Goal: Task Accomplishment & Management: Complete application form

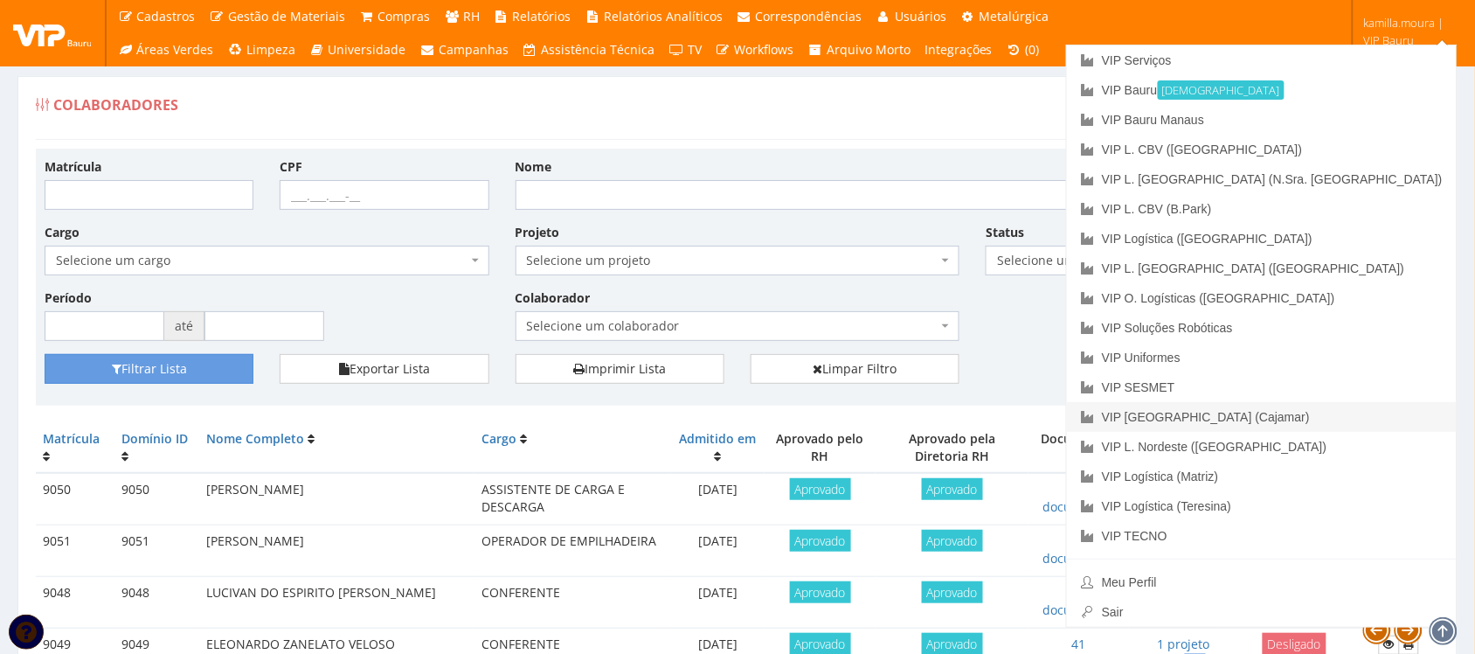
click at [1356, 407] on link "VIP [GEOGRAPHIC_DATA] (Cajamar)" at bounding box center [1262, 417] width 390 height 30
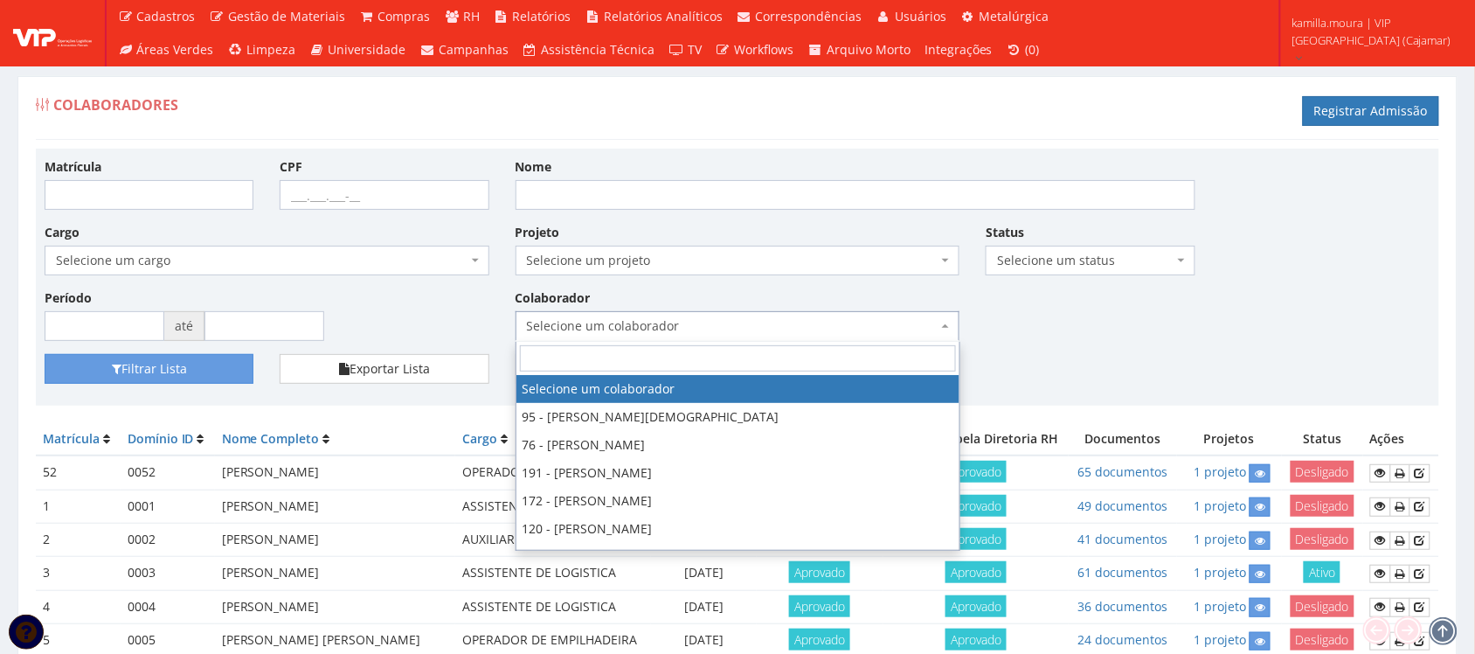
click at [696, 324] on span "Selecione um colaborador" at bounding box center [733, 325] width 412 height 17
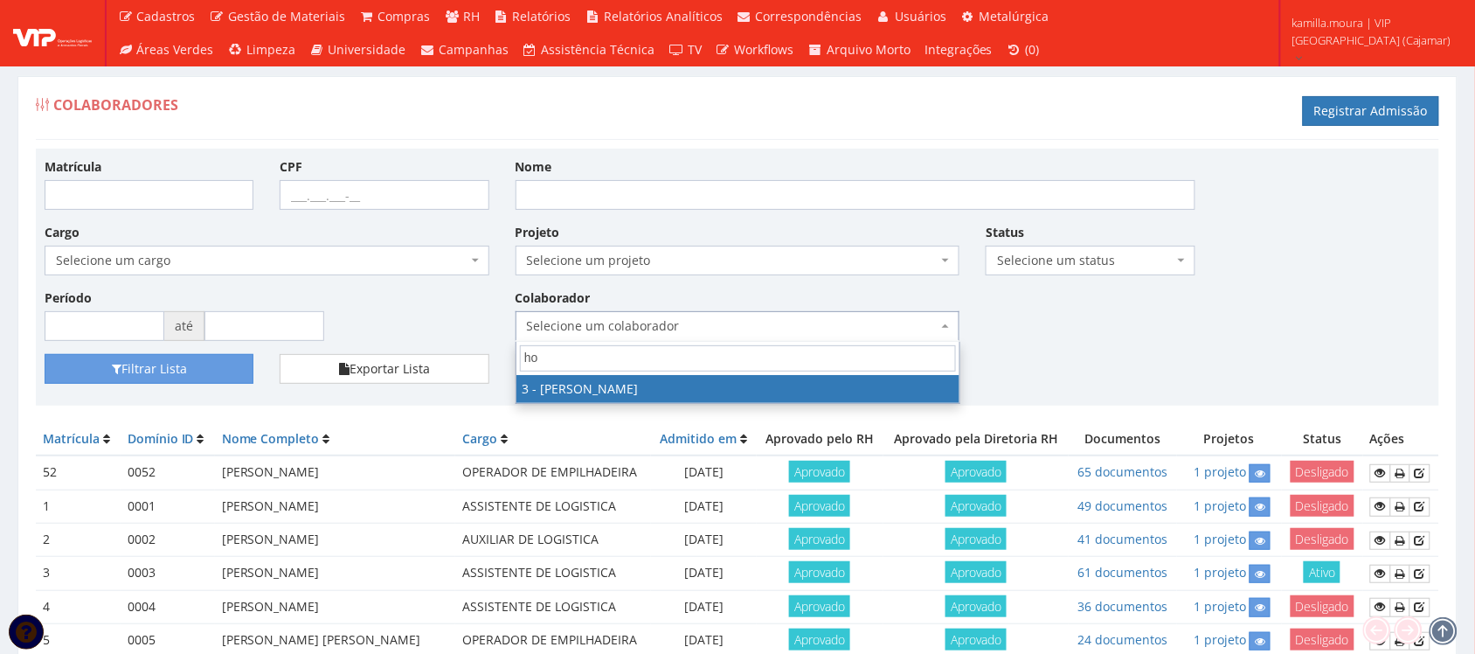
type input "h"
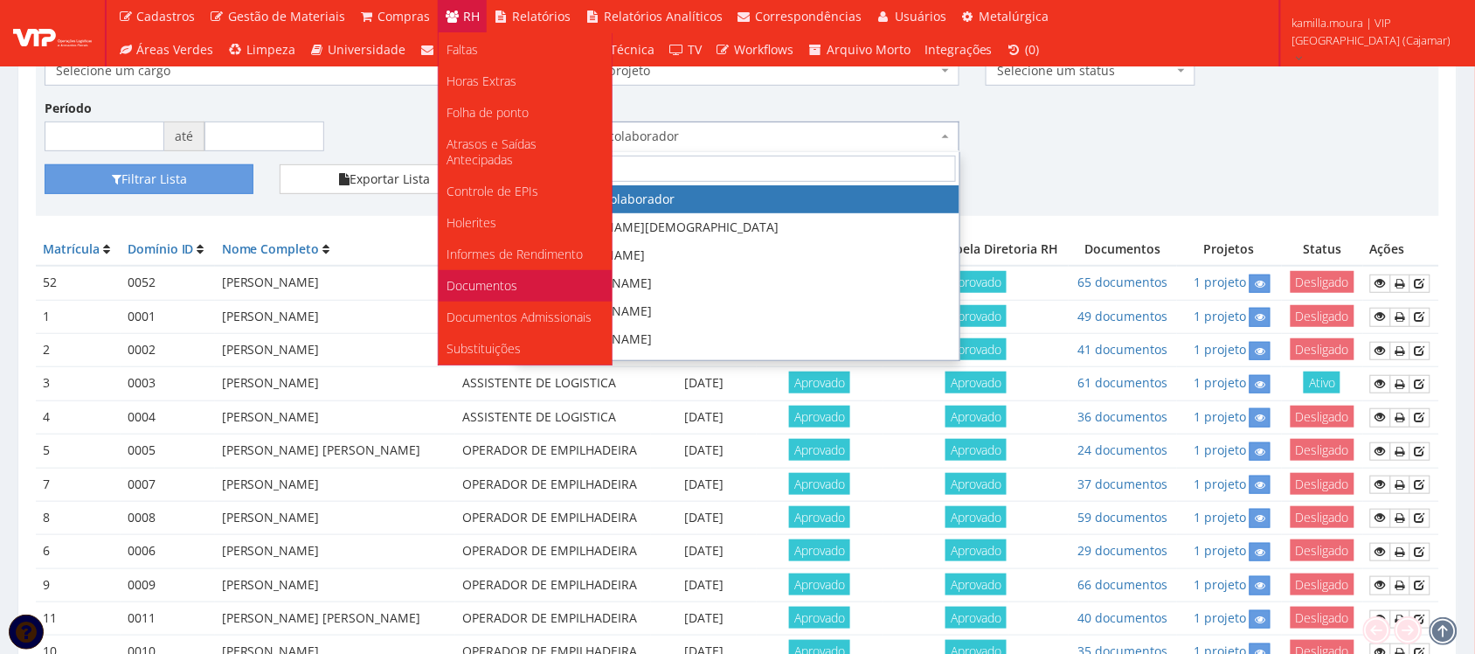
scroll to position [437, 0]
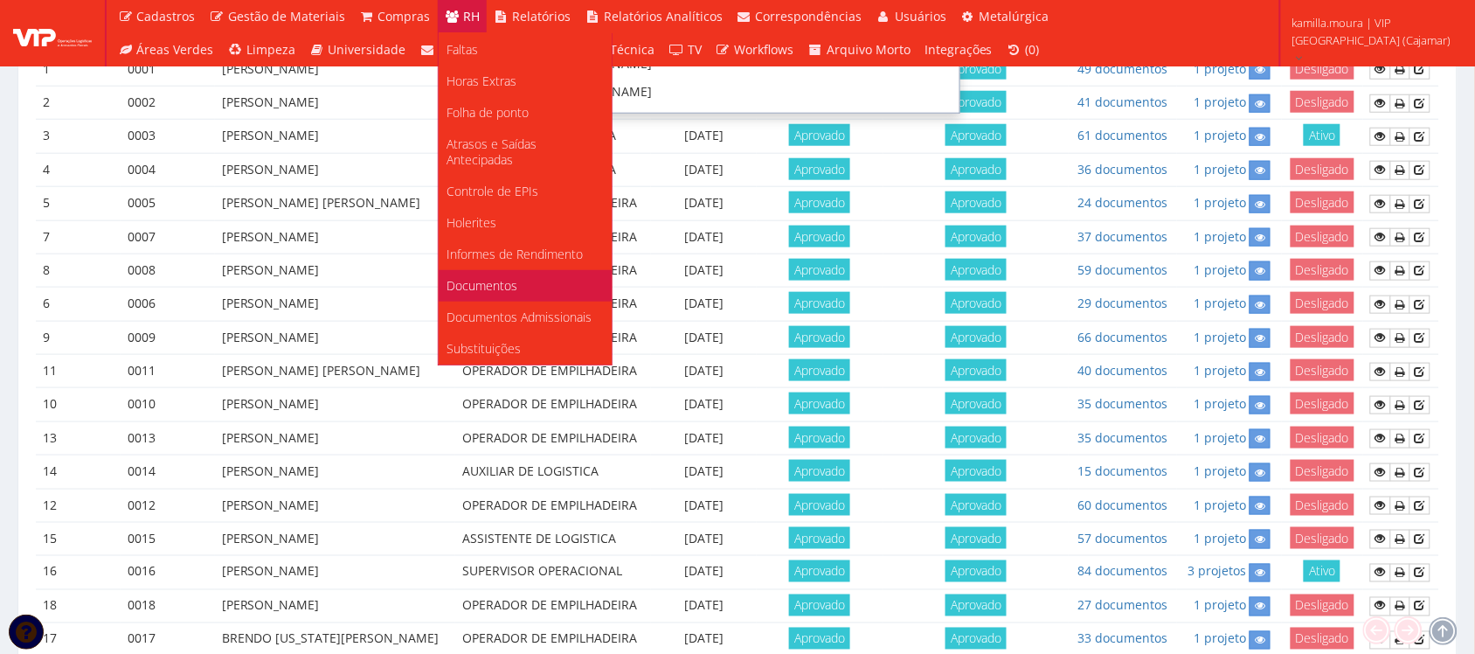
click at [483, 277] on span "Documentos" at bounding box center [483, 285] width 71 height 17
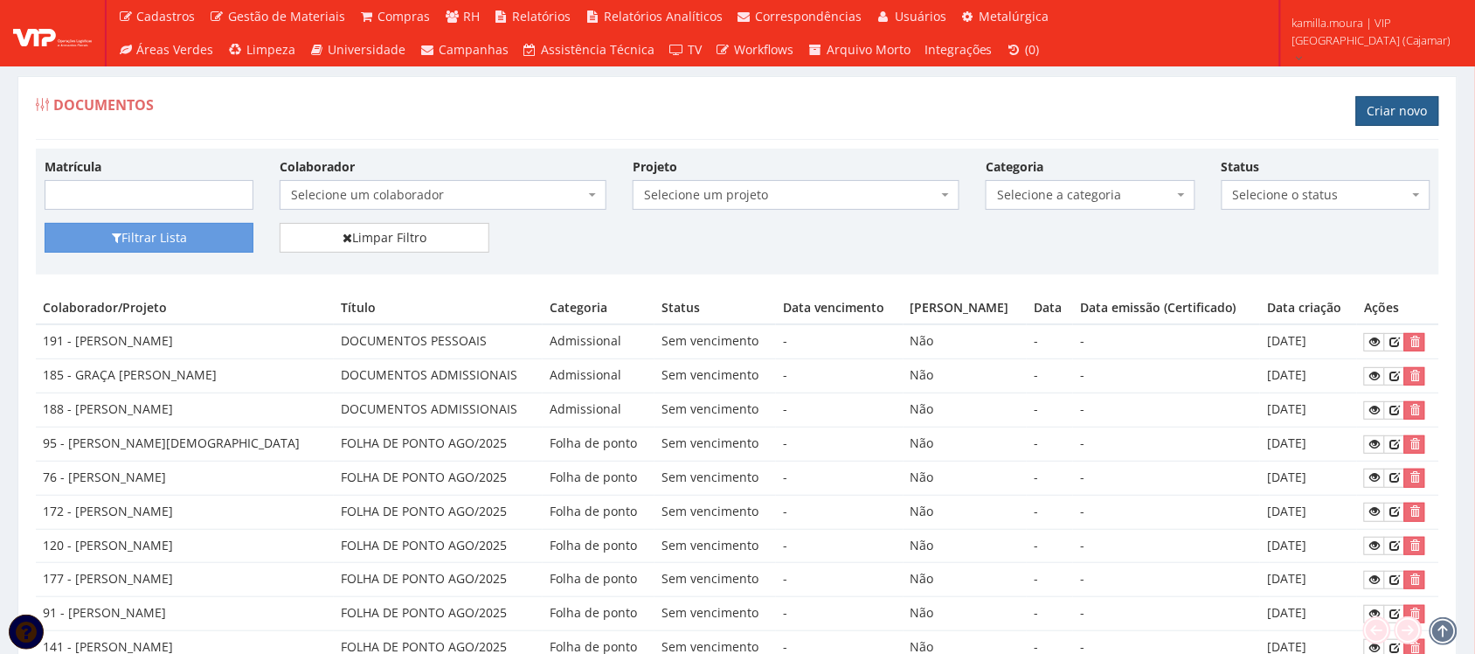
click at [1401, 119] on link "Criar novo" at bounding box center [1397, 111] width 83 height 30
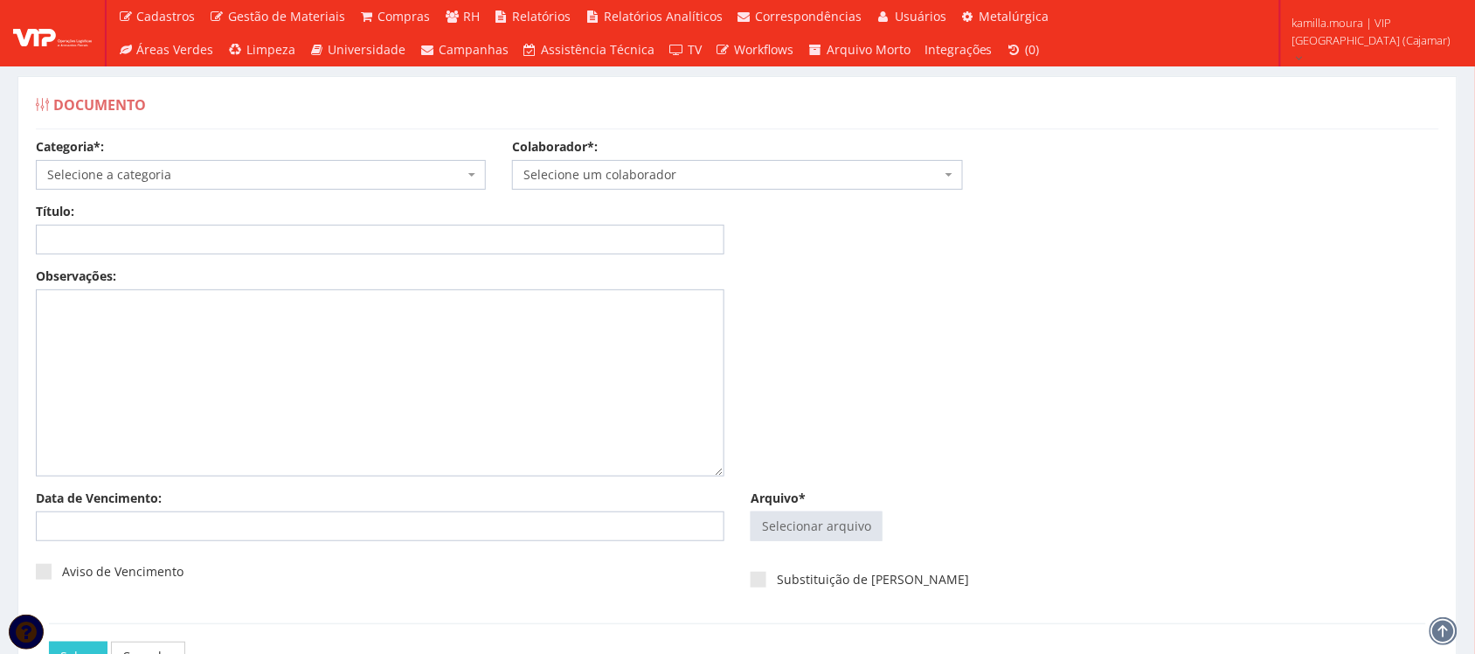
click at [272, 169] on span "Selecione a categoria" at bounding box center [255, 174] width 417 height 17
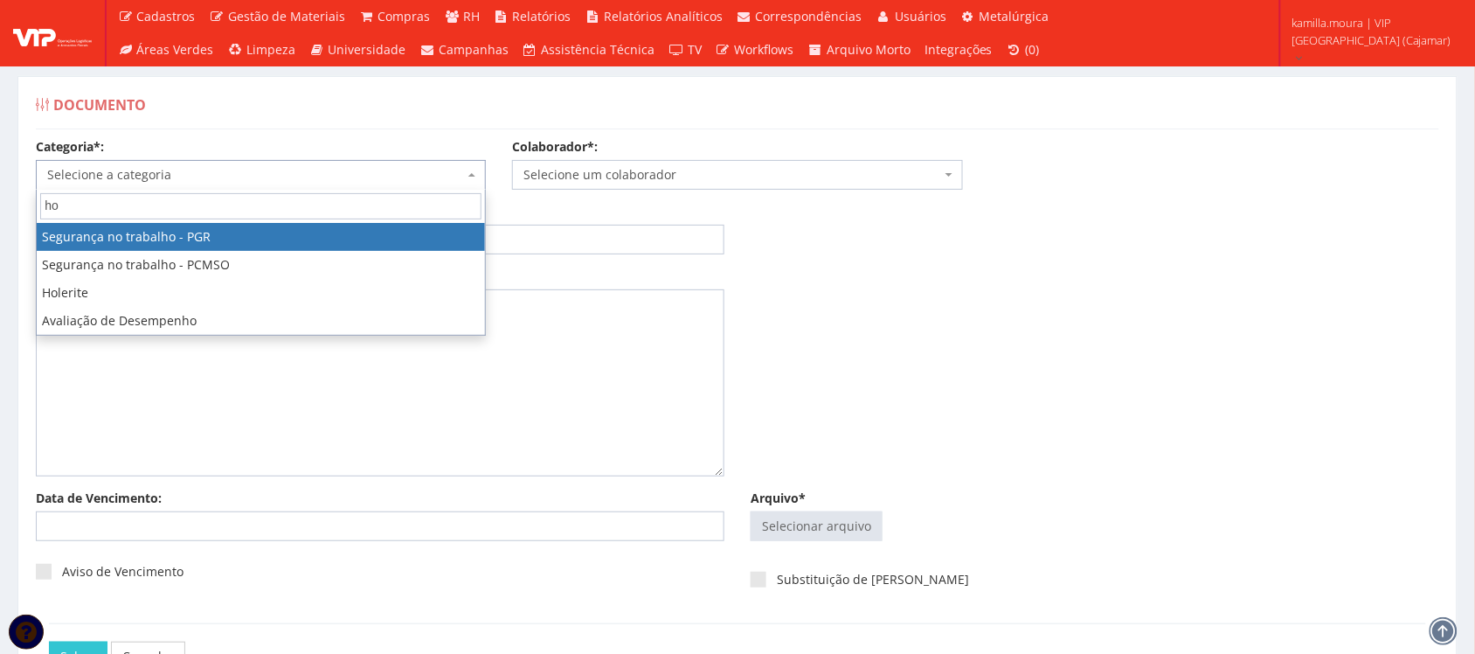
type input "h"
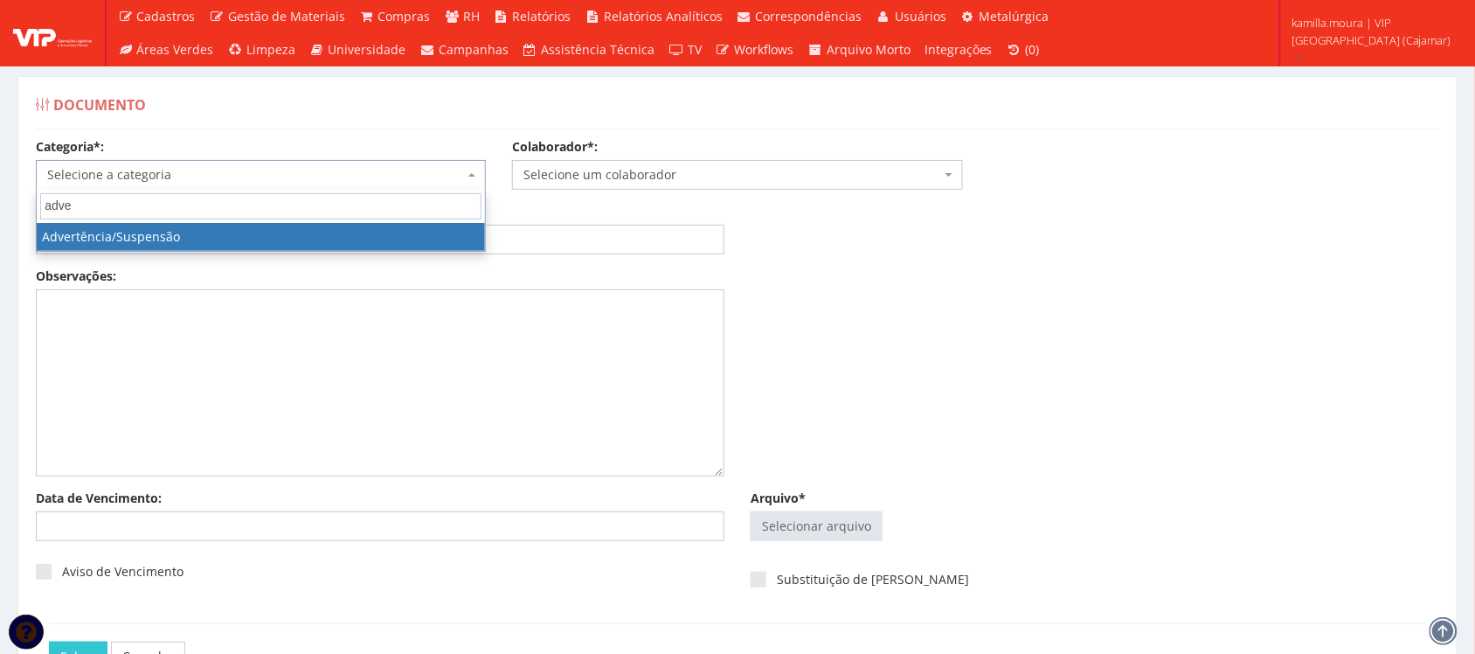
type input "adver"
select select "advertencia_suspensao"
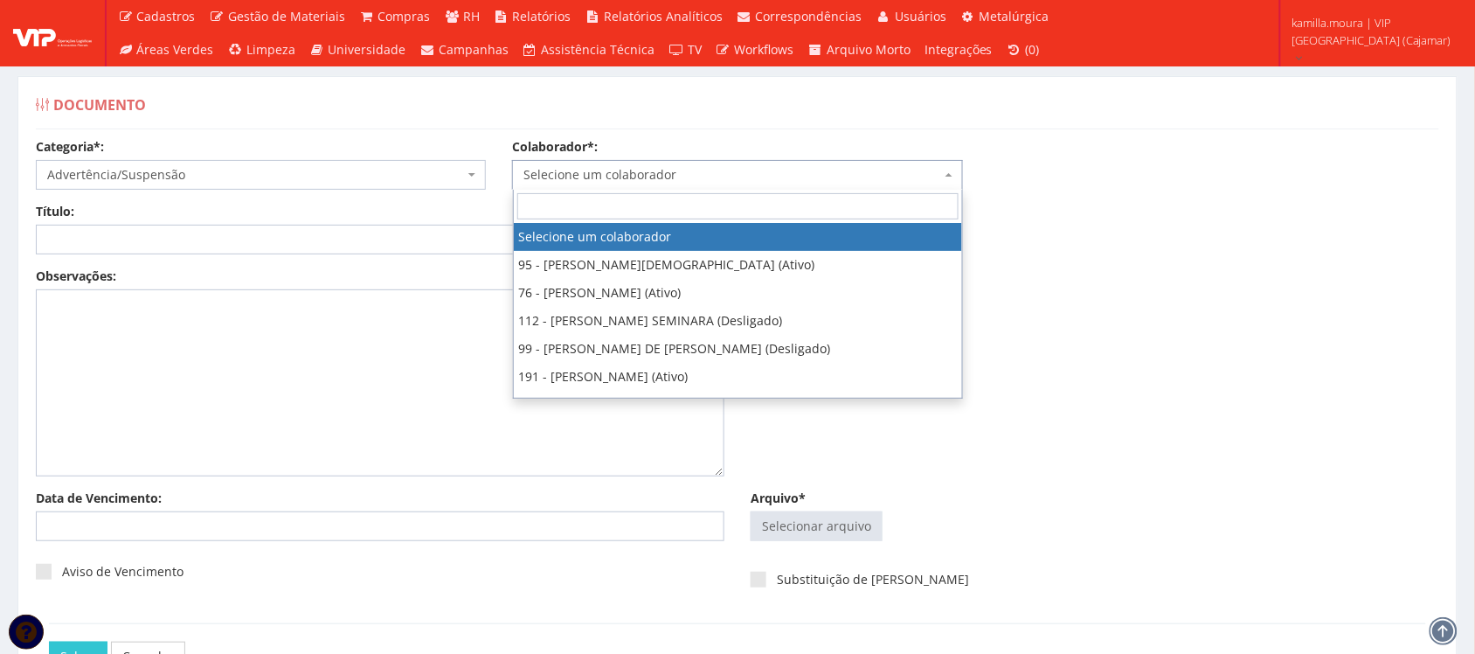
click at [820, 173] on span "Selecione um colaborador" at bounding box center [732, 174] width 417 height 17
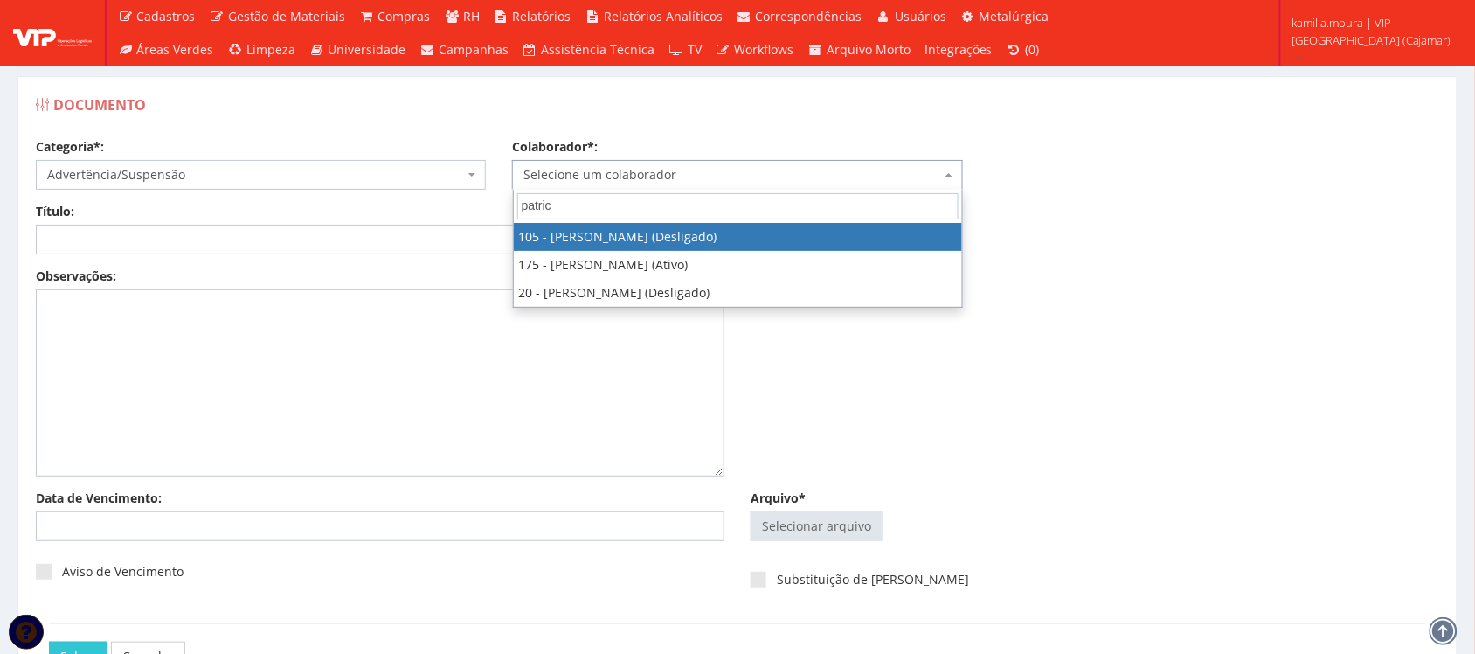
type input "patrici"
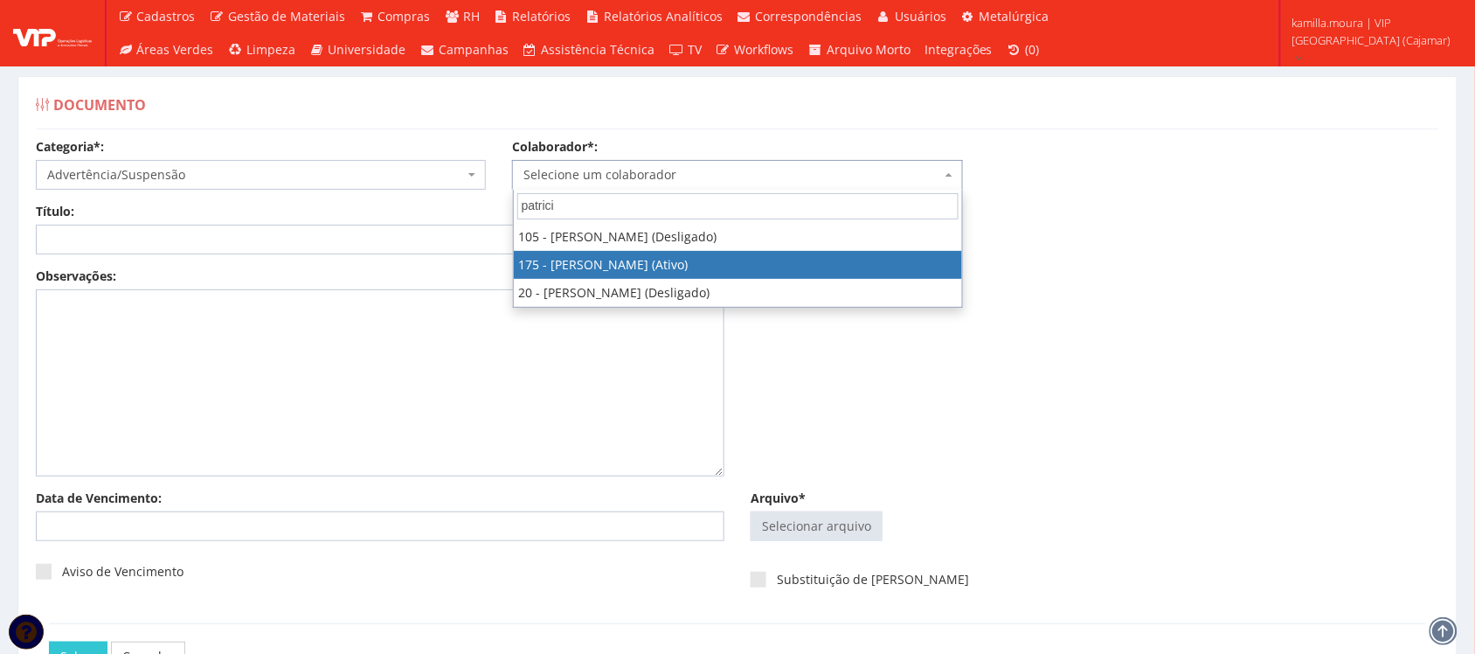
select select "4062"
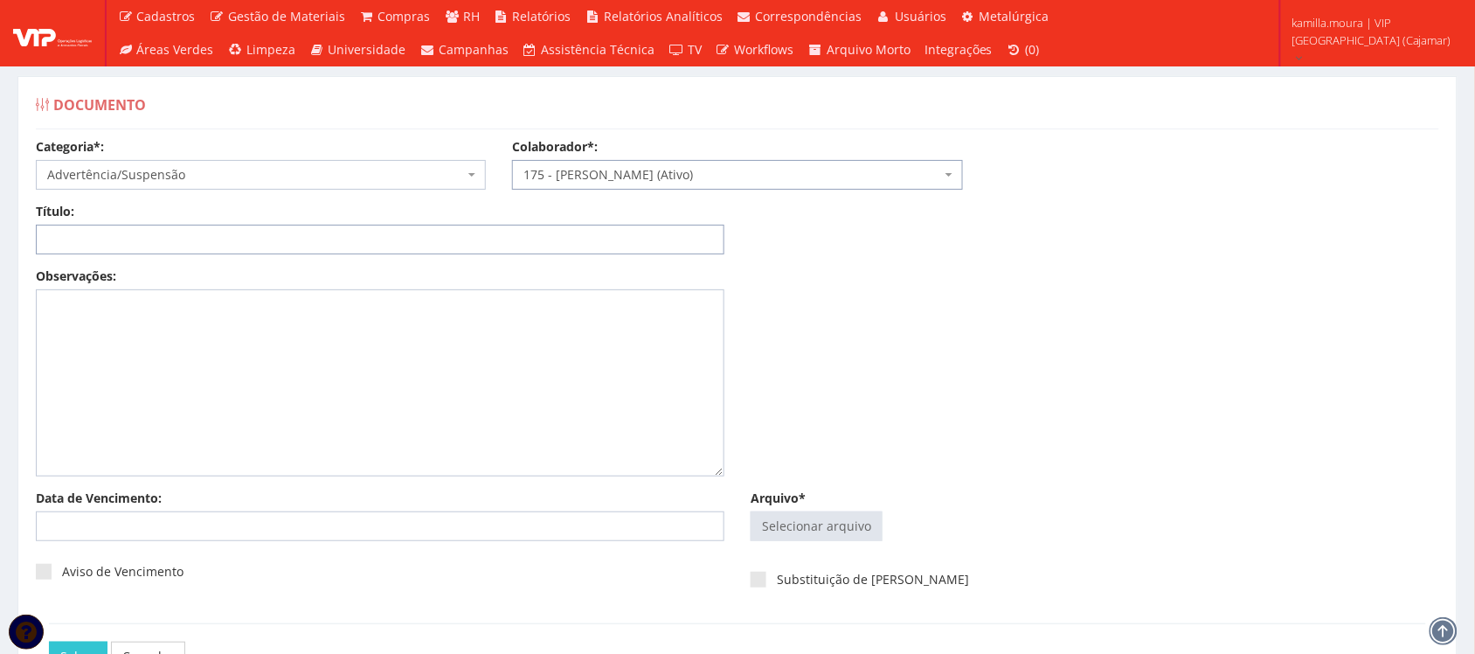
click at [259, 239] on input "Título:" at bounding box center [380, 240] width 689 height 30
type input "ADVERTENCIA FALTA INJUSTIFICADA"
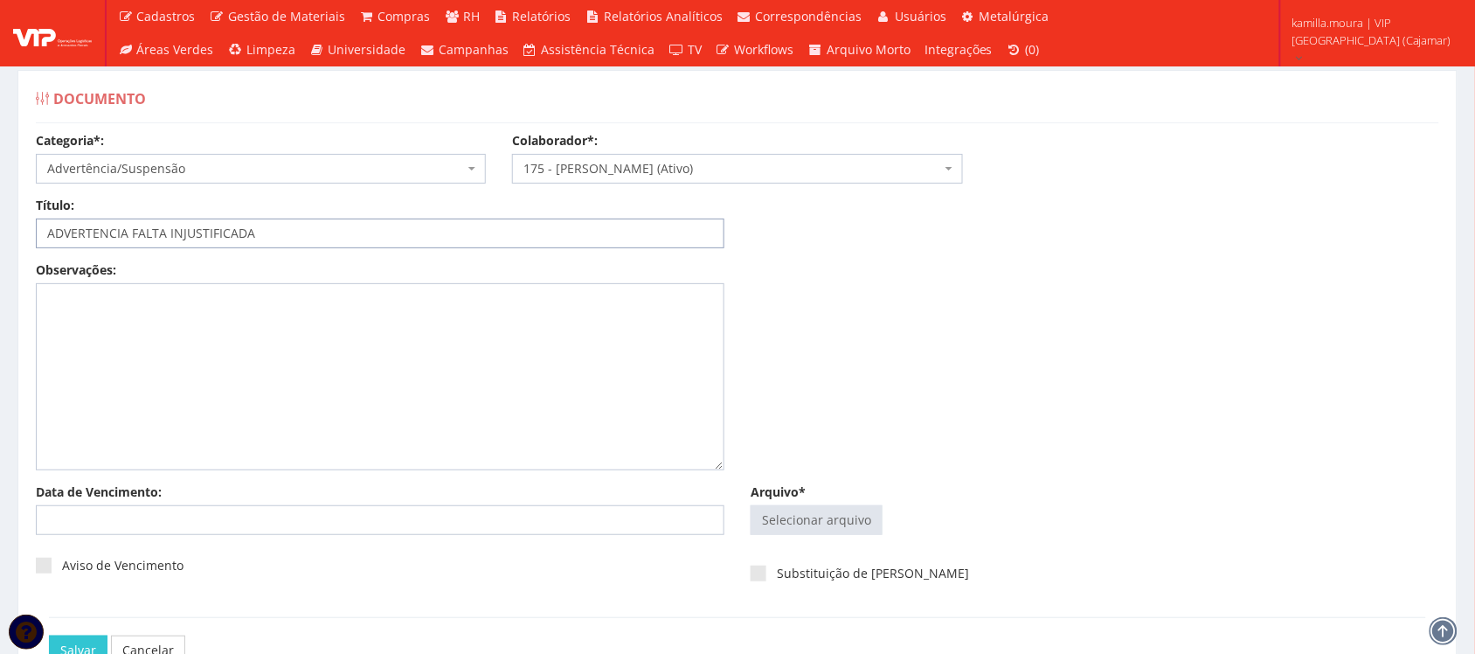
scroll to position [109, 0]
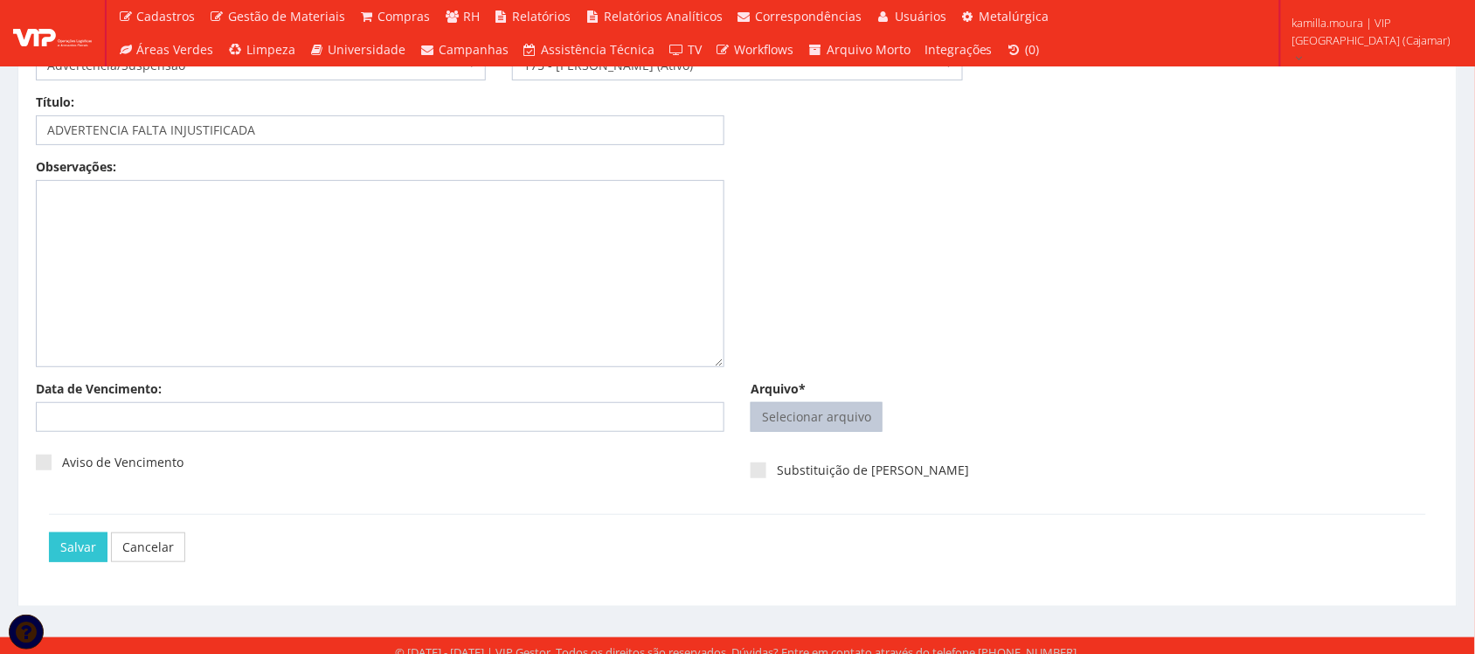
click at [791, 418] on input "Arquivo*" at bounding box center [817, 417] width 130 height 28
type input "C:\fakepath\Adobe Scan 25 de ago. de 2025.pdf"
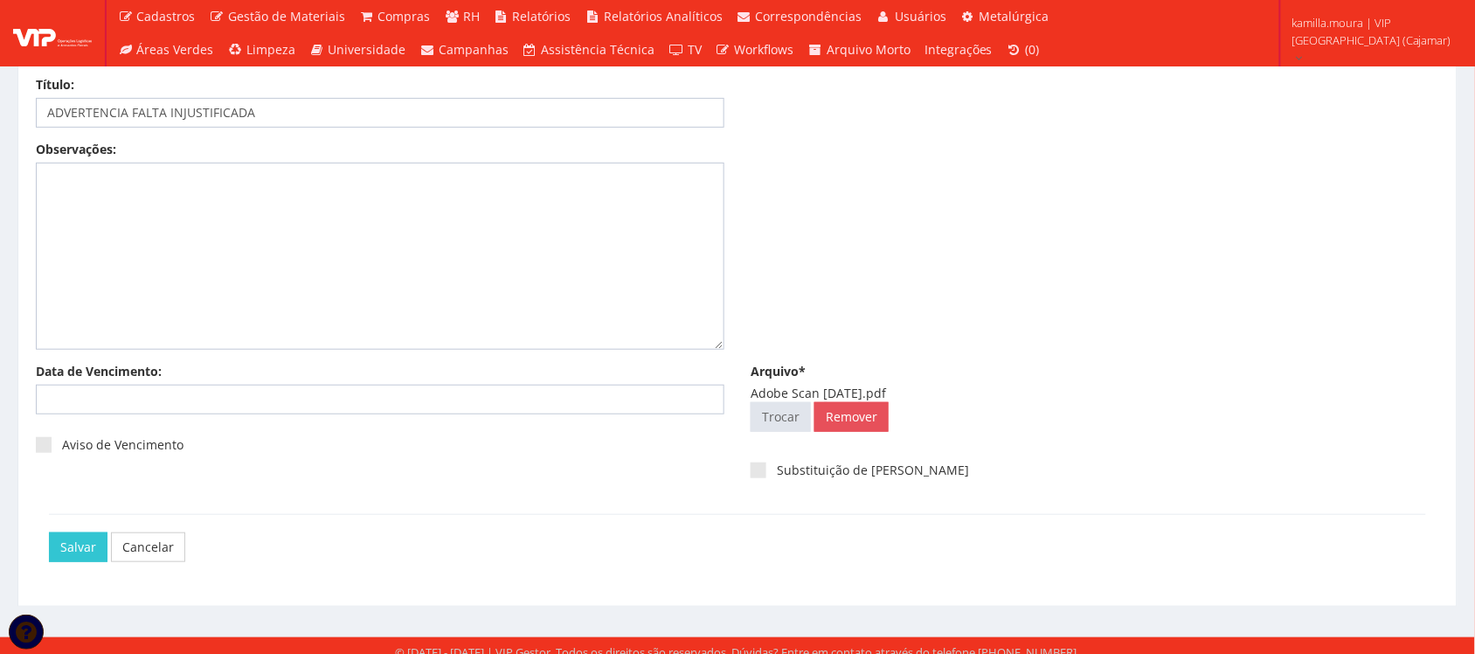
scroll to position [141, 0]
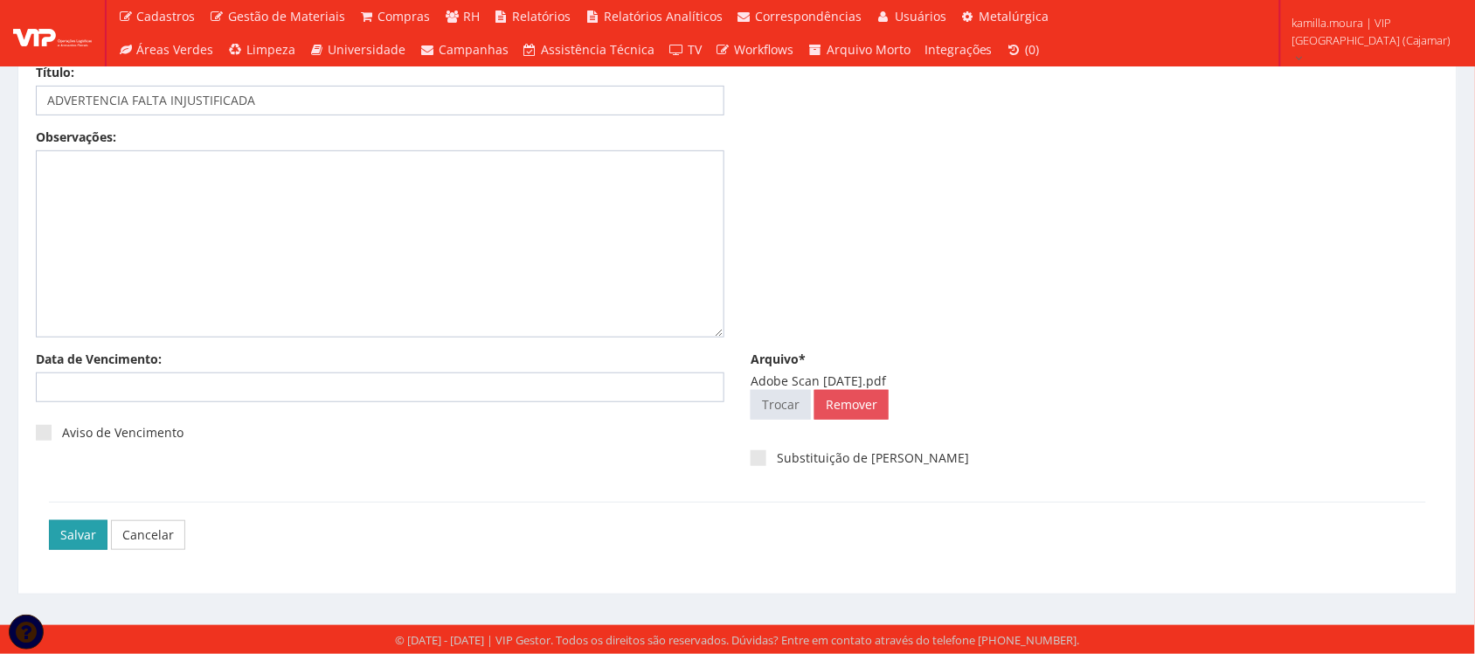
click at [102, 529] on input "Salvar" at bounding box center [78, 535] width 59 height 30
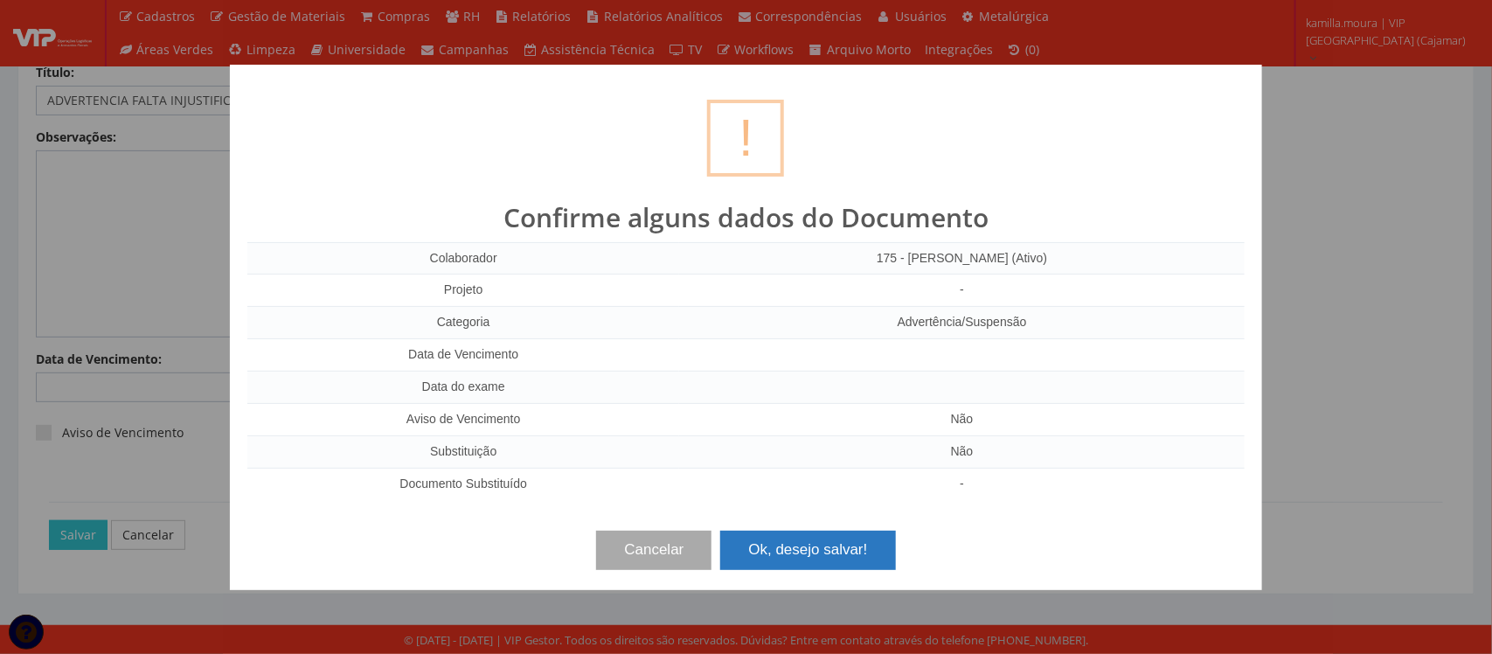
click at [783, 540] on button "Ok, desejo salvar!" at bounding box center [807, 550] width 175 height 38
